Goal: Task Accomplishment & Management: Use online tool/utility

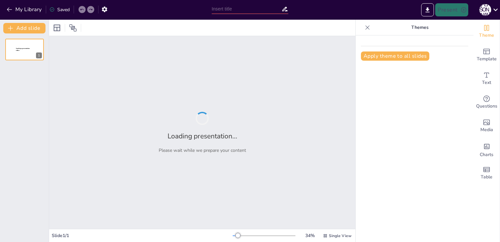
type input "Психология вирусного распространения: Кейс песни '[DATE]'"
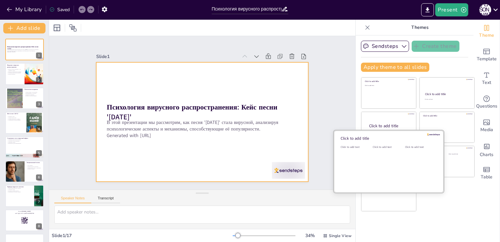
checkbox input "true"
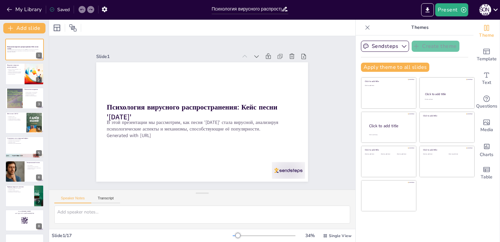
checkbox input "true"
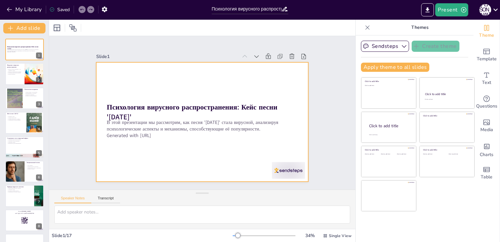
checkbox input "true"
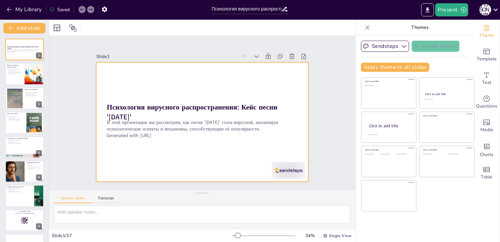
checkbox input "true"
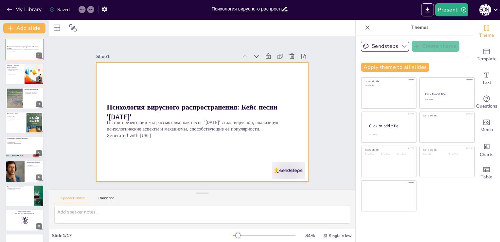
checkbox input "true"
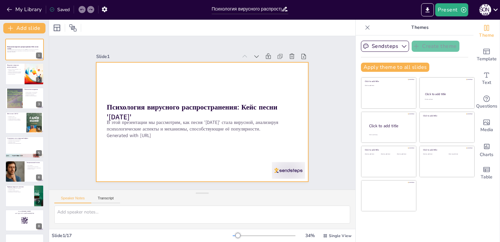
checkbox input "true"
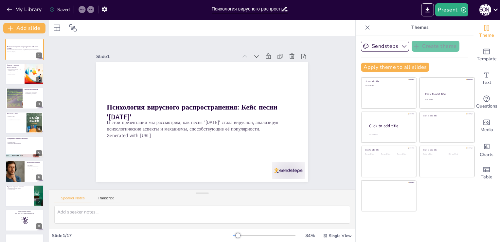
checkbox input "true"
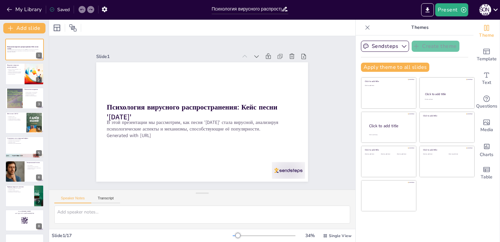
checkbox input "true"
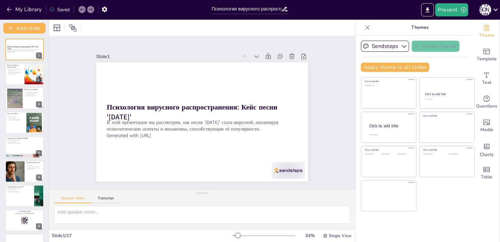
checkbox input "true"
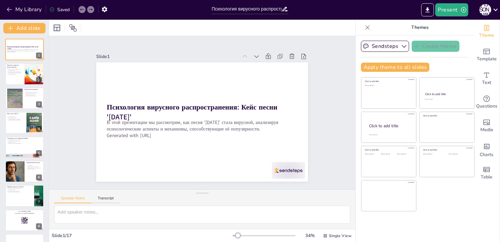
checkbox input "true"
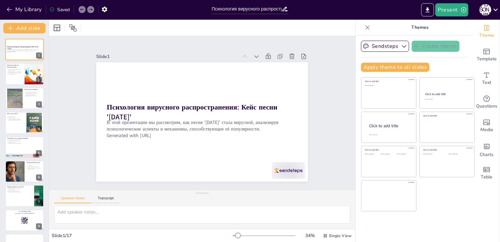
checkbox input "true"
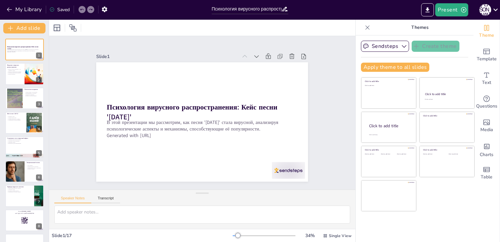
checkbox input "true"
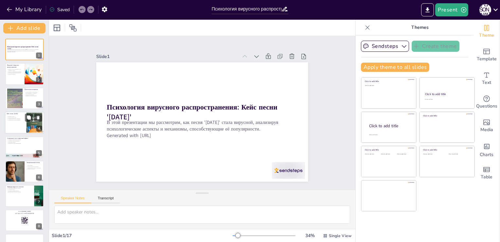
checkbox input "true"
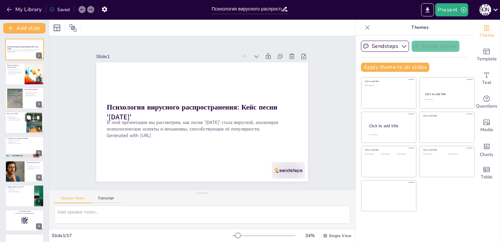
checkbox input "true"
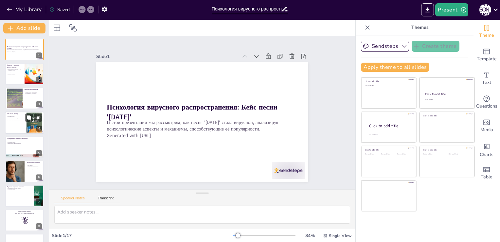
checkbox input "true"
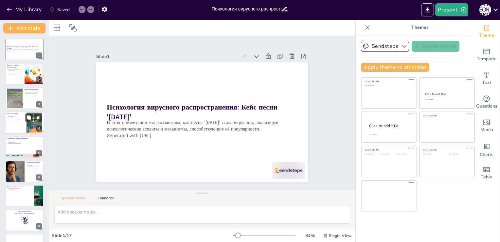
checkbox input "true"
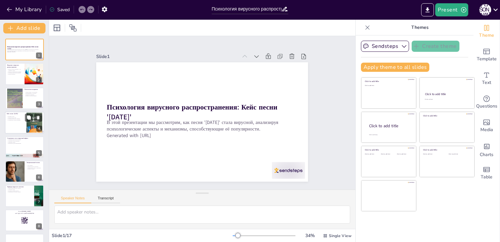
checkbox input "true"
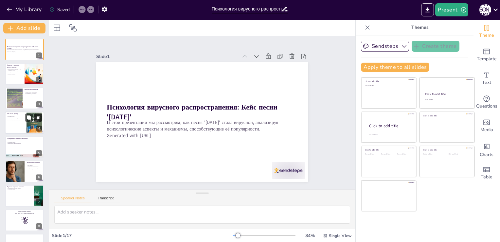
checkbox input "true"
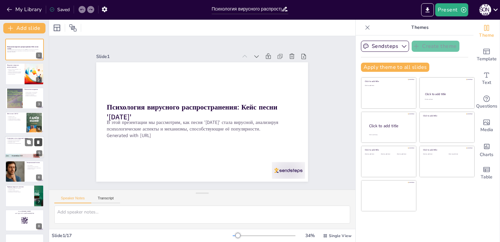
checkbox input "true"
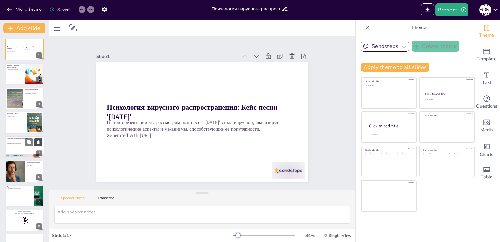
checkbox input "true"
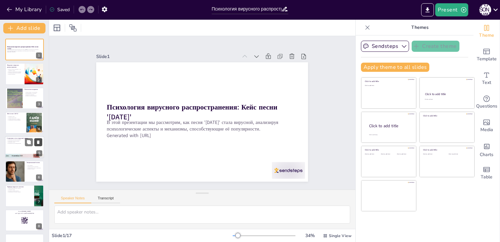
checkbox input "true"
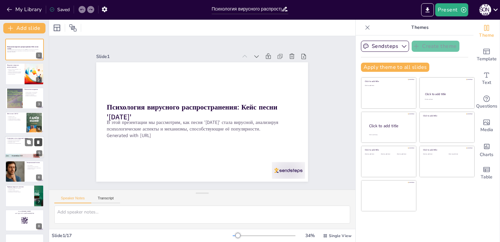
checkbox input "true"
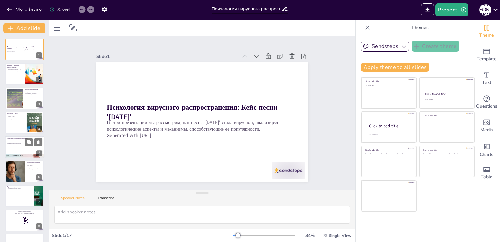
checkbox input "true"
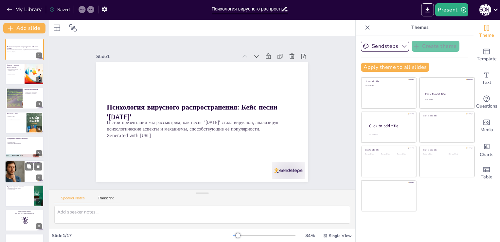
checkbox input "true"
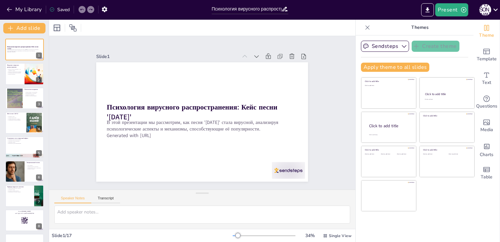
checkbox input "true"
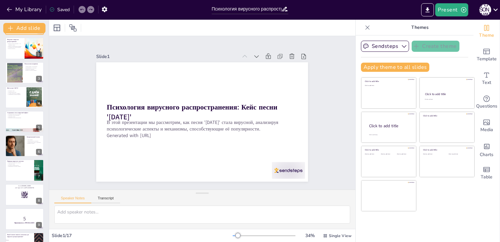
checkbox input "true"
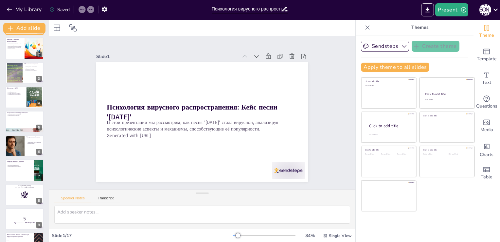
checkbox input "true"
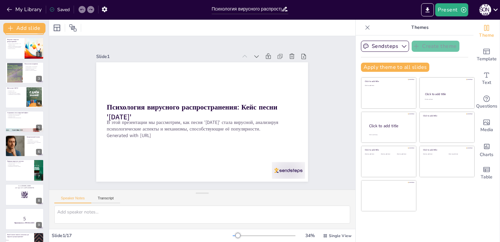
checkbox input "true"
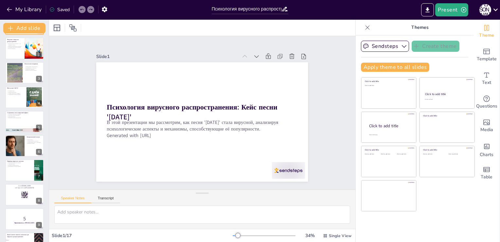
checkbox input "true"
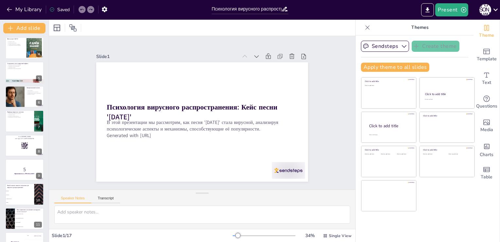
checkbox input "true"
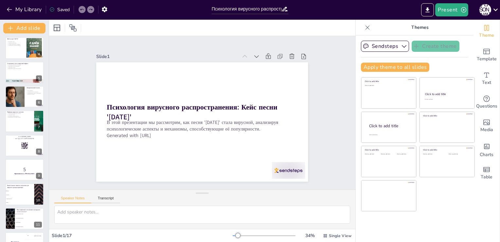
checkbox input "true"
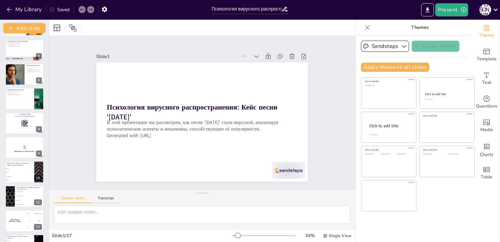
checkbox input "true"
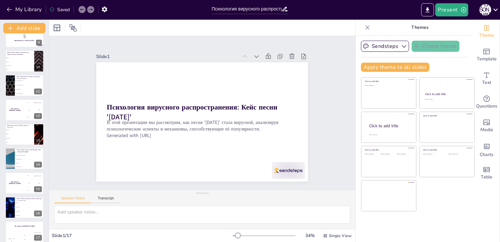
checkbox input "true"
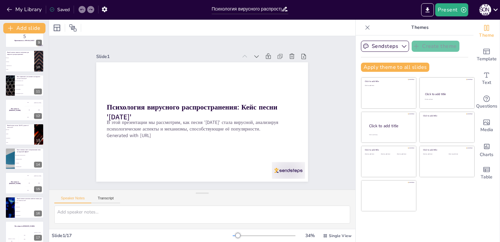
scroll to position [213, 0]
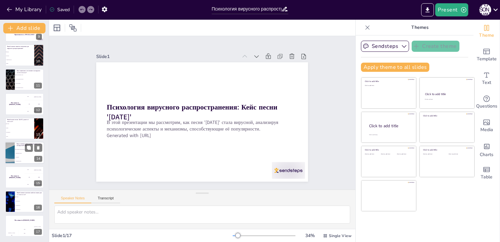
checkbox input "true"
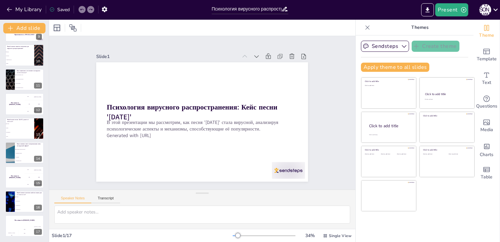
checkbox input "true"
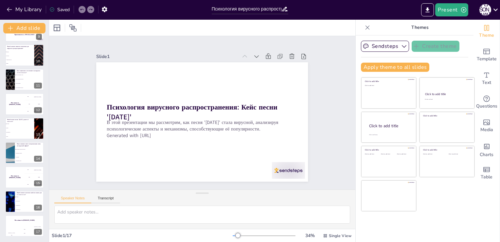
checkbox input "true"
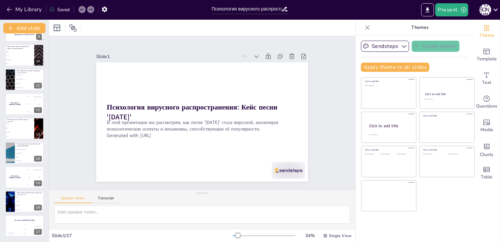
checkbox input "true"
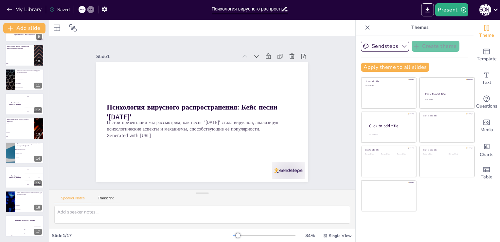
checkbox input "true"
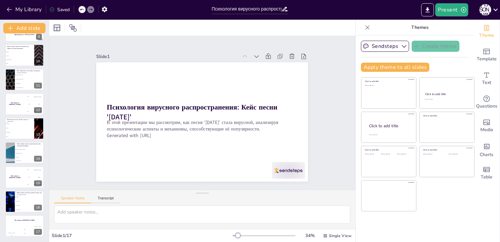
checkbox input "true"
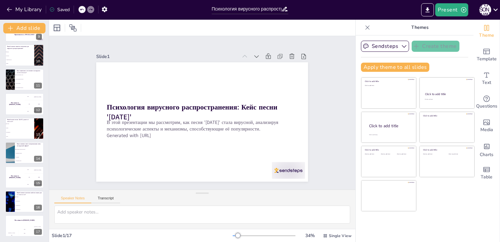
checkbox input "true"
click at [38, 153] on li "Уменьшает интерес" at bounding box center [29, 153] width 29 height 4
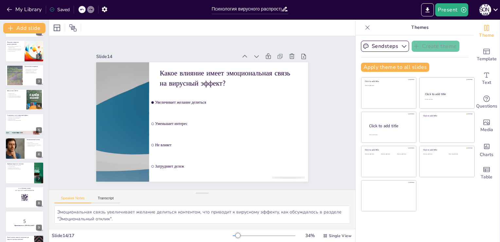
scroll to position [0, 0]
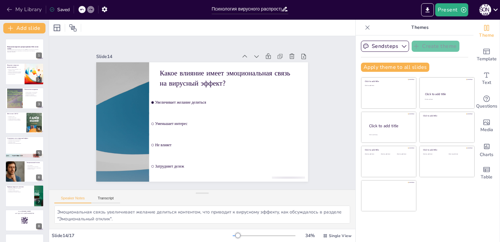
click at [29, 12] on button "My Library" at bounding box center [25, 9] width 40 height 10
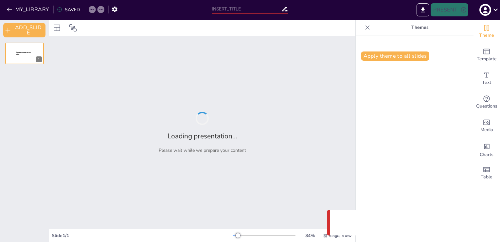
type input "Психология вирусного распространения: Кейс песни '[DATE]'"
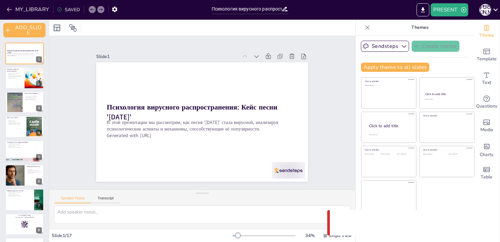
checkbox input "true"
